Goal: Find specific page/section: Find specific page/section

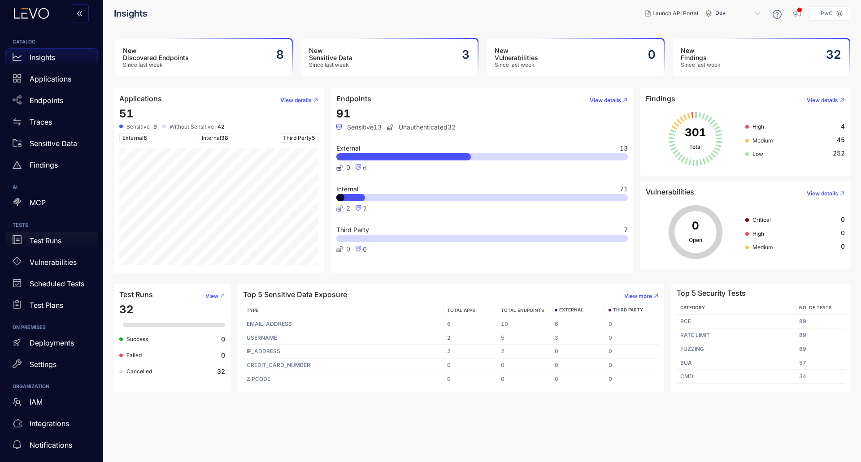
click at [43, 246] on div "Test Runs" at bounding box center [51, 241] width 92 height 18
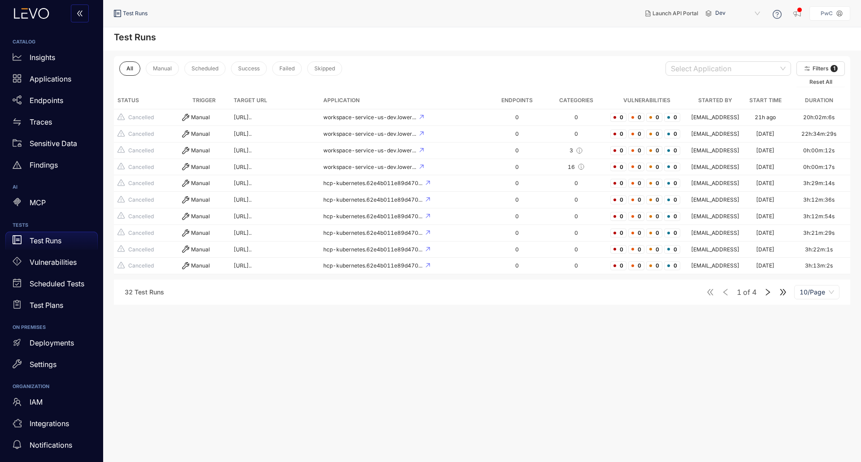
scroll to position [1, 0]
